Goal: Check status: Check status

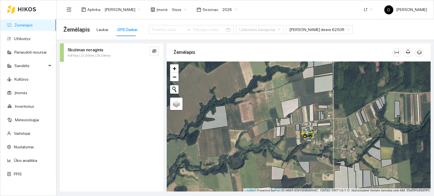
scroll to position [1, 0]
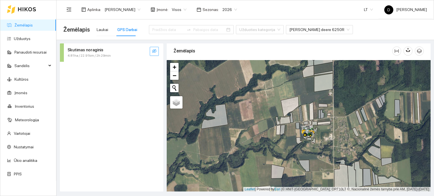
click at [153, 50] on icon "eye-invisible" at bounding box center [154, 51] width 5 height 4
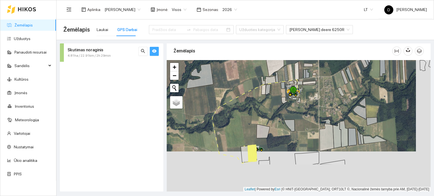
drag, startPoint x: 254, startPoint y: 129, endPoint x: 249, endPoint y: 108, distance: 20.9
click at [249, 108] on div at bounding box center [299, 126] width 264 height 132
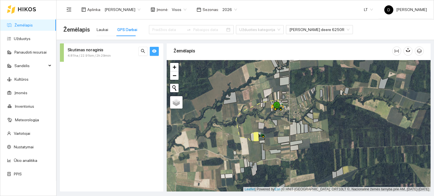
drag, startPoint x: 289, startPoint y: 153, endPoint x: 291, endPoint y: 101, distance: 52.0
click at [291, 102] on div at bounding box center [299, 126] width 264 height 132
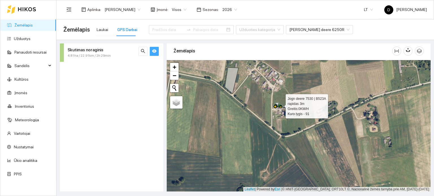
click at [277, 106] on icon at bounding box center [276, 105] width 3 height 4
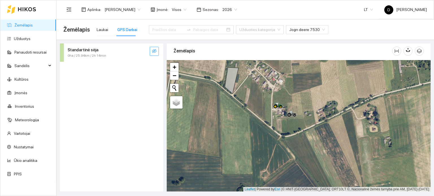
click at [154, 51] on icon "eye-invisible" at bounding box center [154, 51] width 5 height 4
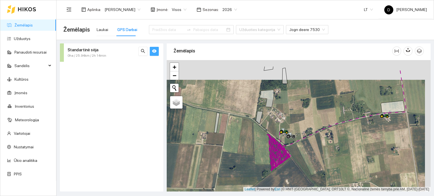
drag, startPoint x: 279, startPoint y: 100, endPoint x: 279, endPoint y: 120, distance: 20.1
click at [278, 120] on div at bounding box center [299, 126] width 264 height 132
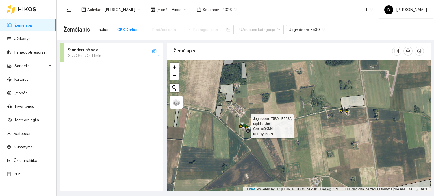
click at [239, 126] on icon at bounding box center [241, 127] width 4 height 4
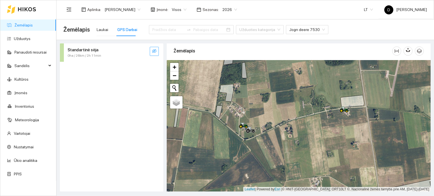
click at [151, 51] on button "button" at bounding box center [154, 51] width 9 height 9
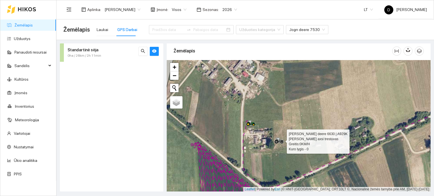
click at [277, 143] on icon at bounding box center [276, 142] width 3 height 3
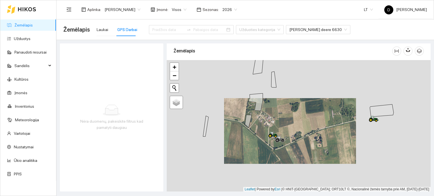
drag, startPoint x: 415, startPoint y: 132, endPoint x: 301, endPoint y: 138, distance: 114.0
click at [301, 138] on div at bounding box center [299, 126] width 264 height 132
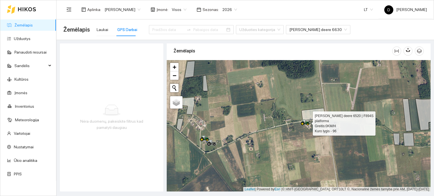
click at [303, 123] on icon at bounding box center [302, 124] width 2 height 2
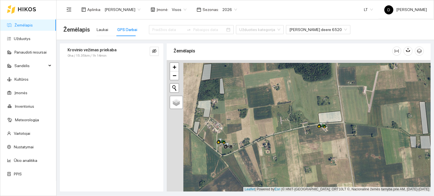
drag, startPoint x: 250, startPoint y: 138, endPoint x: 269, endPoint y: 134, distance: 19.0
click at [269, 134] on div at bounding box center [299, 126] width 264 height 132
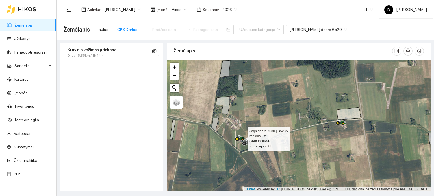
click at [237, 137] on icon at bounding box center [237, 139] width 4 height 4
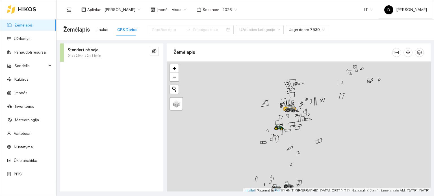
scroll to position [1, 0]
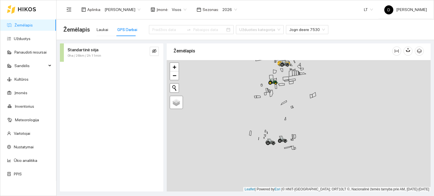
drag, startPoint x: 281, startPoint y: 161, endPoint x: 274, endPoint y: 111, distance: 51.0
click at [277, 107] on div at bounding box center [299, 126] width 264 height 132
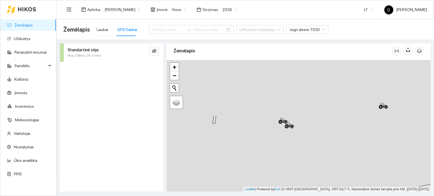
drag, startPoint x: 299, startPoint y: 89, endPoint x: 290, endPoint y: 155, distance: 66.1
click at [291, 155] on div at bounding box center [299, 126] width 264 height 132
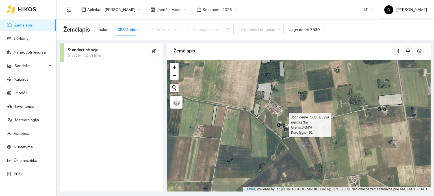
click at [281, 121] on icon at bounding box center [280, 122] width 3 height 3
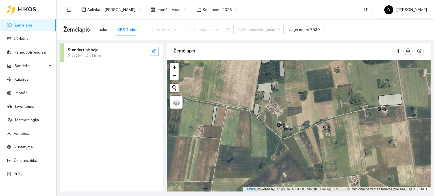
click at [155, 53] on icon "eye-invisible" at bounding box center [154, 51] width 5 height 5
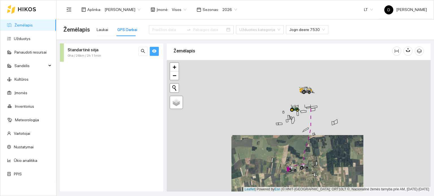
drag, startPoint x: 290, startPoint y: 95, endPoint x: 289, endPoint y: 166, distance: 71.5
click at [289, 166] on div at bounding box center [299, 126] width 264 height 132
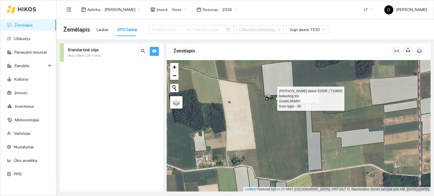
click at [267, 98] on icon at bounding box center [267, 99] width 2 height 2
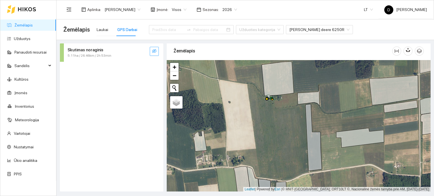
click at [157, 51] on button "button" at bounding box center [154, 51] width 9 height 9
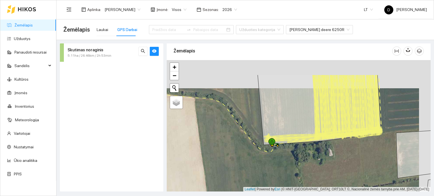
drag, startPoint x: 258, startPoint y: 89, endPoint x: 235, endPoint y: 133, distance: 49.3
click at [237, 133] on div at bounding box center [299, 126] width 264 height 132
